Goal: Find specific page/section: Find specific page/section

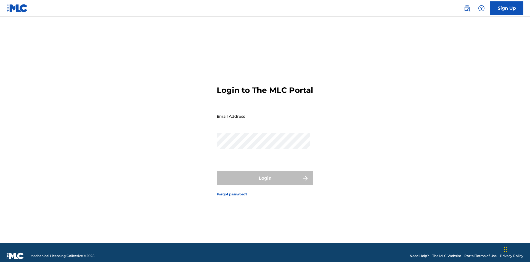
scroll to position [7, 0]
click at [263, 113] on input "Email Address" at bounding box center [263, 116] width 93 height 16
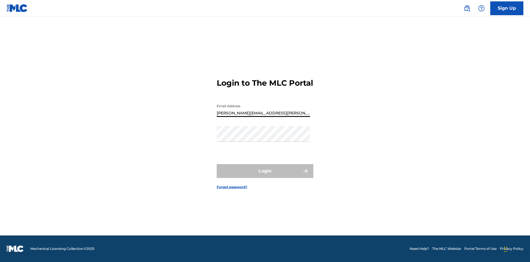
type input "Krystal.Ribble@themlc.com"
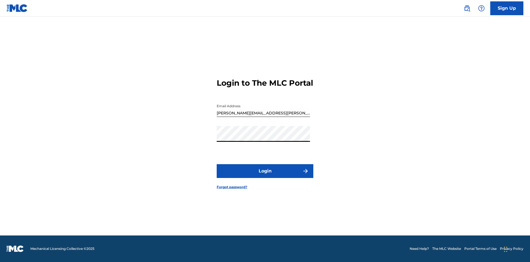
click at [265, 176] on button "Login" at bounding box center [265, 171] width 97 height 14
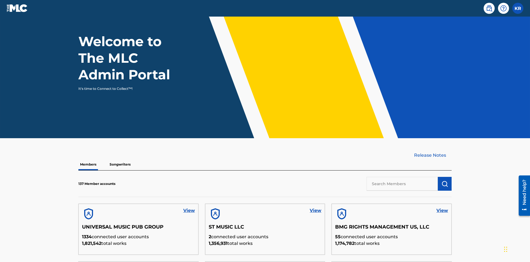
click at [402, 177] on input "text" at bounding box center [402, 184] width 71 height 14
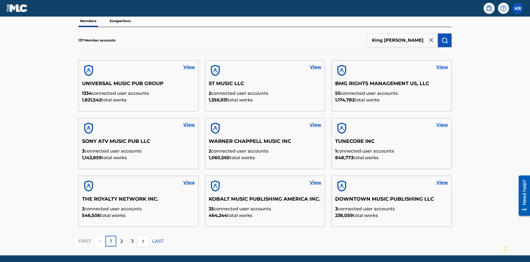
scroll to position [56, 0]
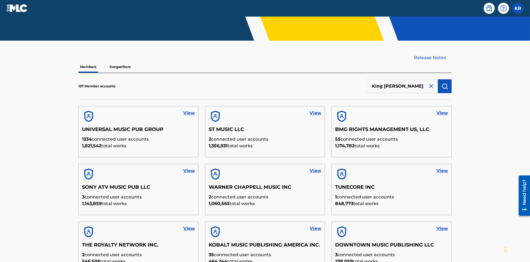
type input "King McTesterson"
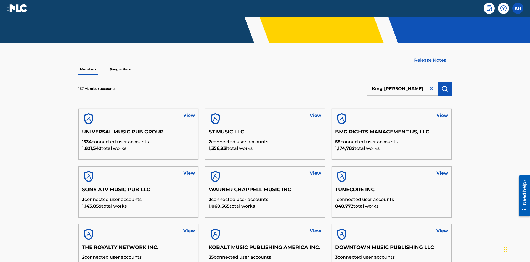
click at [445, 85] on img "submit" at bounding box center [444, 88] width 7 height 7
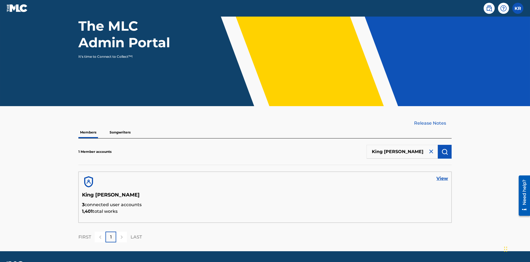
click at [442, 175] on link "View" at bounding box center [442, 178] width 12 height 7
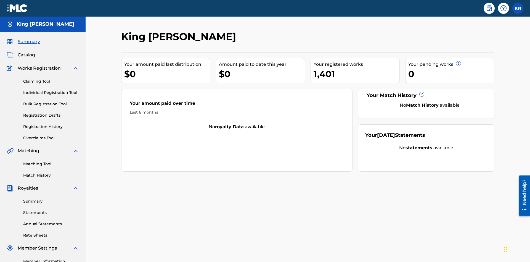
click at [26, 52] on span "Catalog" at bounding box center [26, 55] width 17 height 7
